Goal: Transaction & Acquisition: Purchase product/service

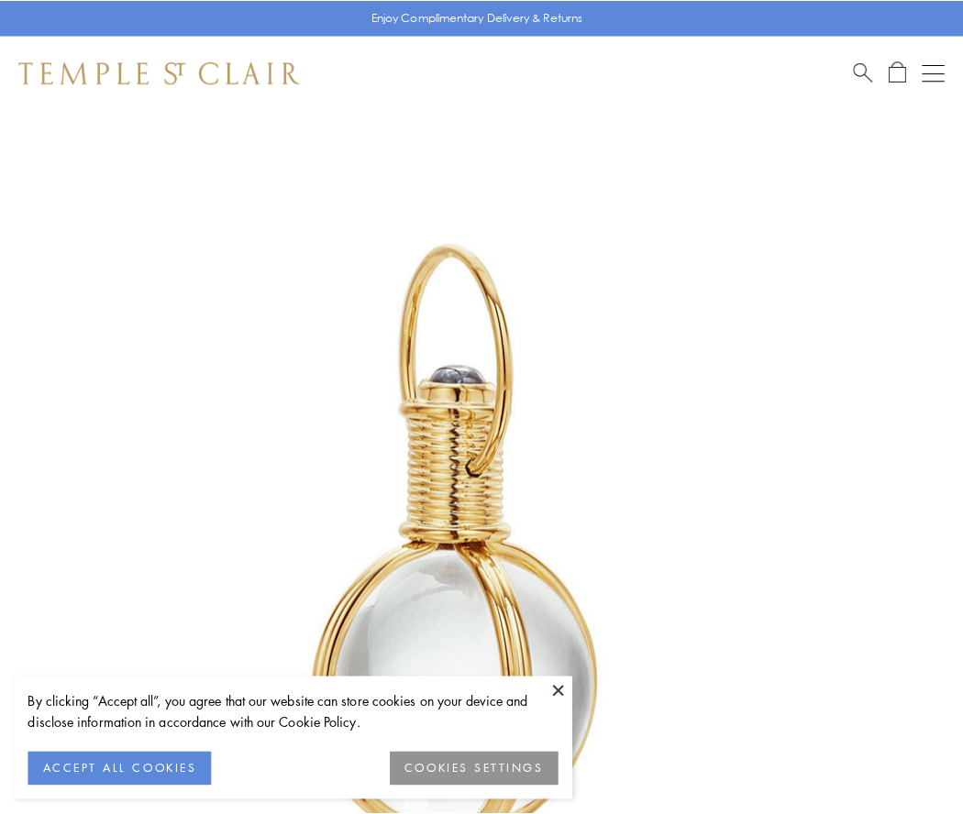
scroll to position [479, 0]
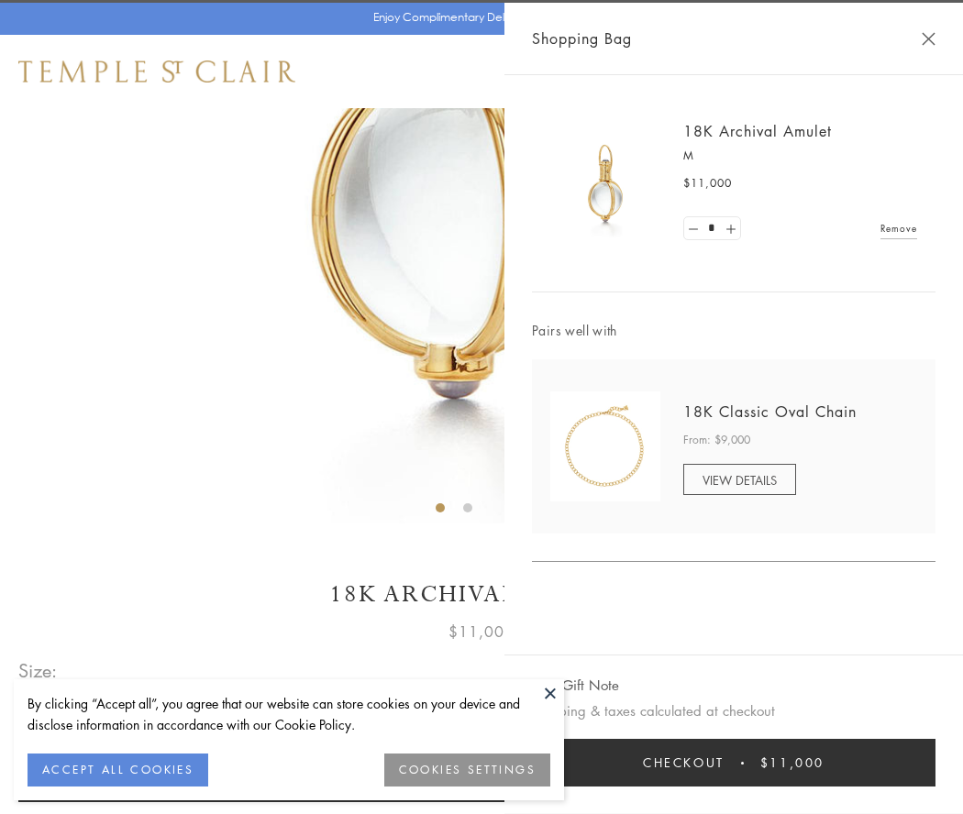
click at [734, 763] on button "Checkout $11,000" at bounding box center [734, 763] width 404 height 48
